Goal: Entertainment & Leisure: Consume media (video, audio)

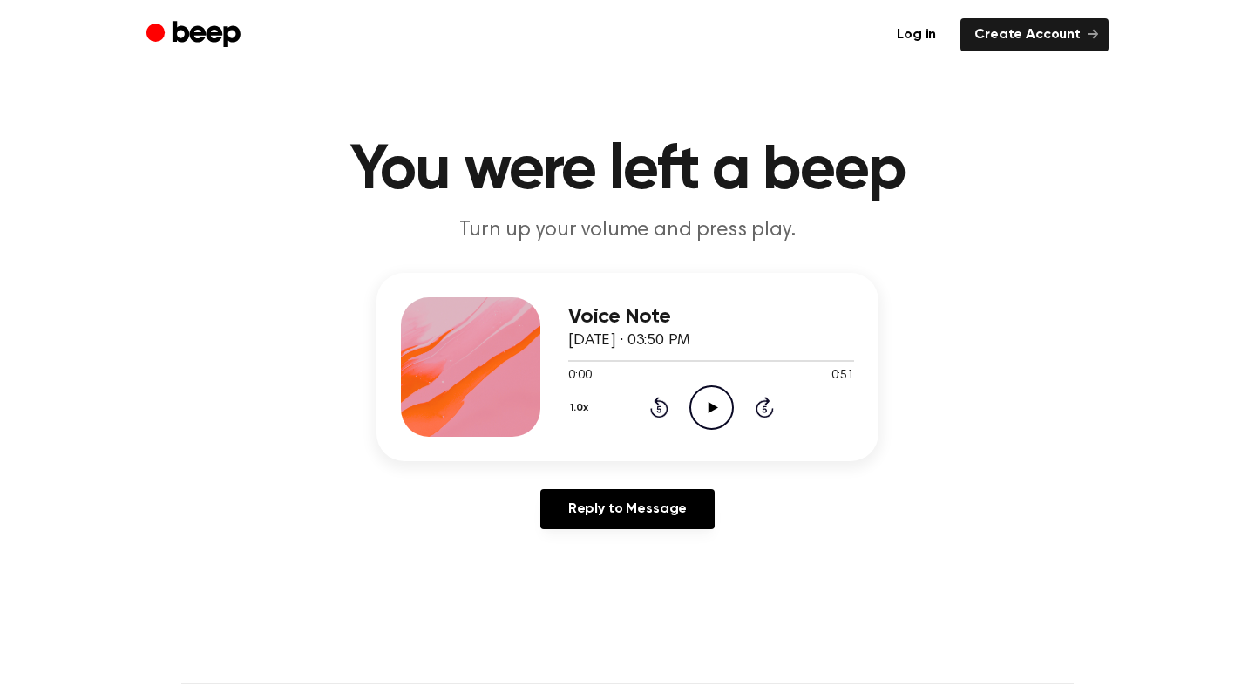
click at [717, 398] on icon "Play Audio" at bounding box center [711, 407] width 44 height 44
click at [701, 412] on icon "Play Audio" at bounding box center [711, 407] width 44 height 44
click at [703, 410] on icon "Play Audio" at bounding box center [711, 407] width 44 height 44
click at [348, 229] on p "Turn up your volume and press play." at bounding box center [627, 230] width 669 height 29
click at [697, 404] on icon "Play Audio" at bounding box center [711, 407] width 44 height 44
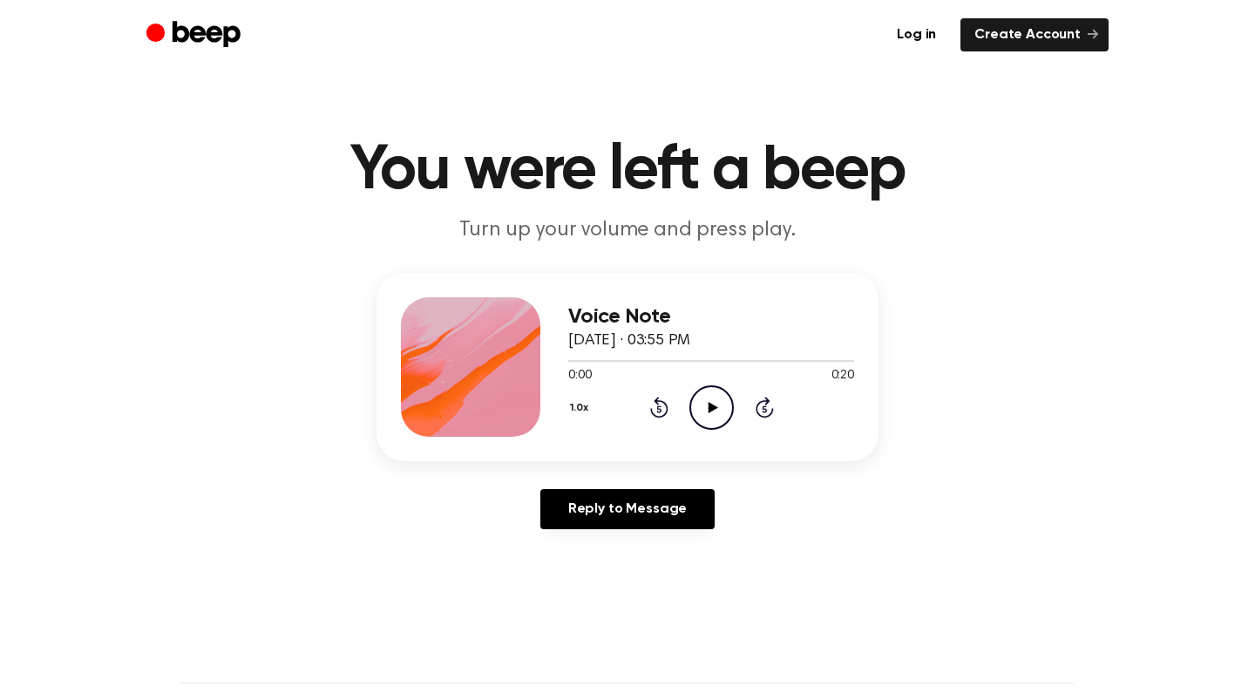
click at [701, 387] on circle at bounding box center [711, 407] width 43 height 43
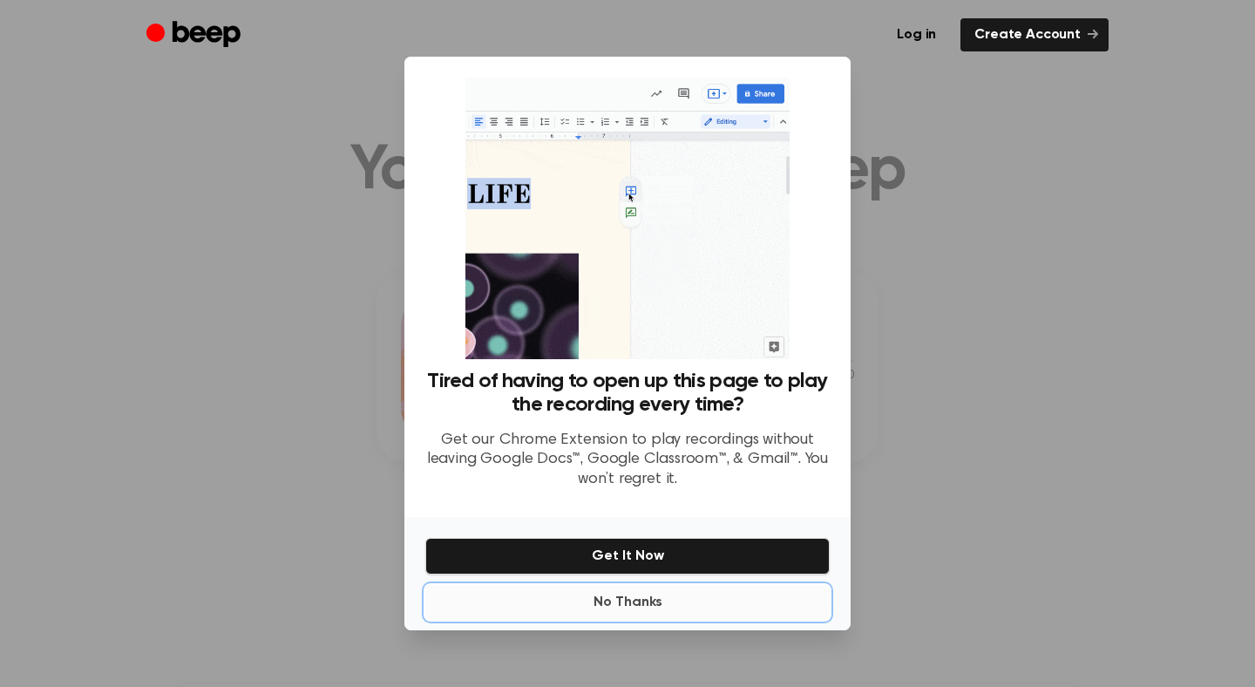
click at [617, 601] on button "No Thanks" at bounding box center [627, 602] width 404 height 35
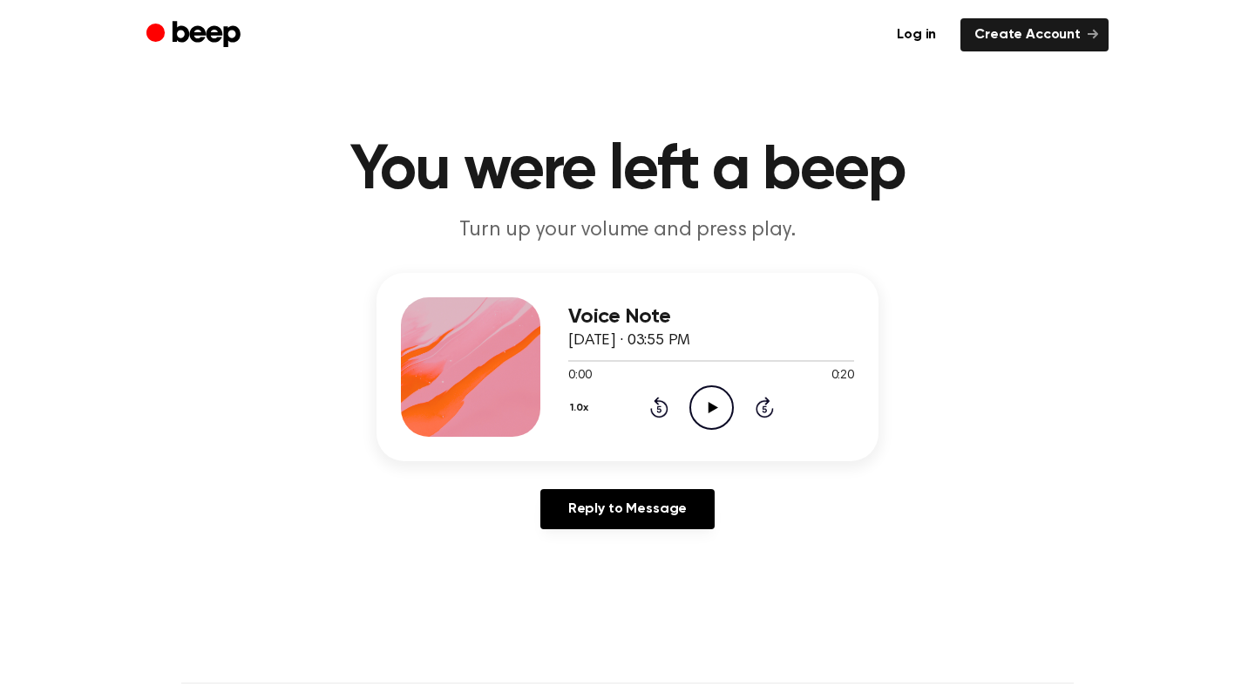
click at [703, 410] on icon "Play Audio" at bounding box center [711, 407] width 44 height 44
click at [420, 227] on p "Turn up your volume and press play." at bounding box center [627, 230] width 669 height 29
click at [697, 406] on icon "Play Audio" at bounding box center [711, 407] width 44 height 44
click at [708, 412] on icon "Play Audio" at bounding box center [711, 407] width 44 height 44
click at [711, 412] on icon "Play Audio" at bounding box center [711, 407] width 44 height 44
